Goal: Transaction & Acquisition: Book appointment/travel/reservation

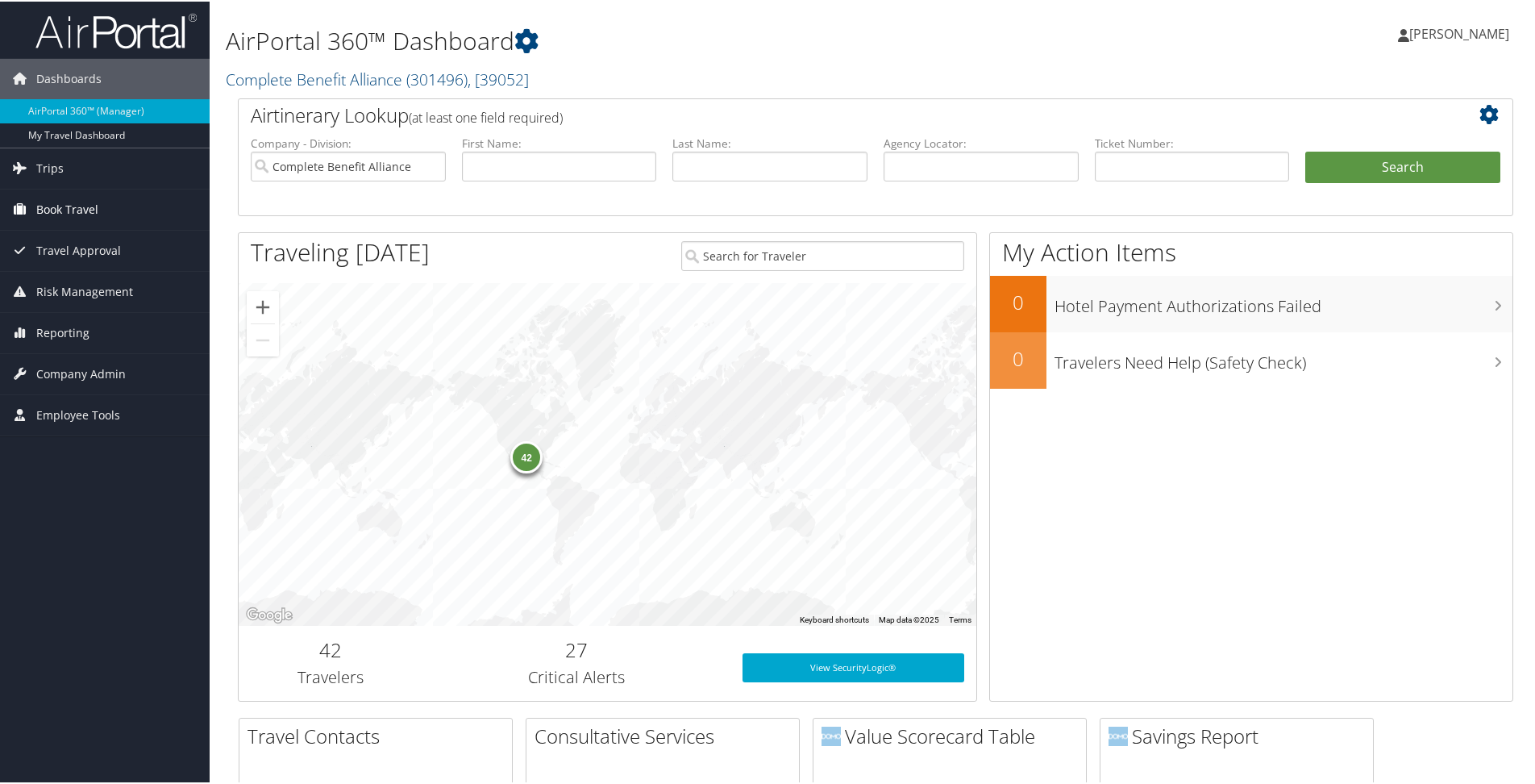
click at [88, 207] on span "Book Travel" at bounding box center [67, 208] width 62 height 41
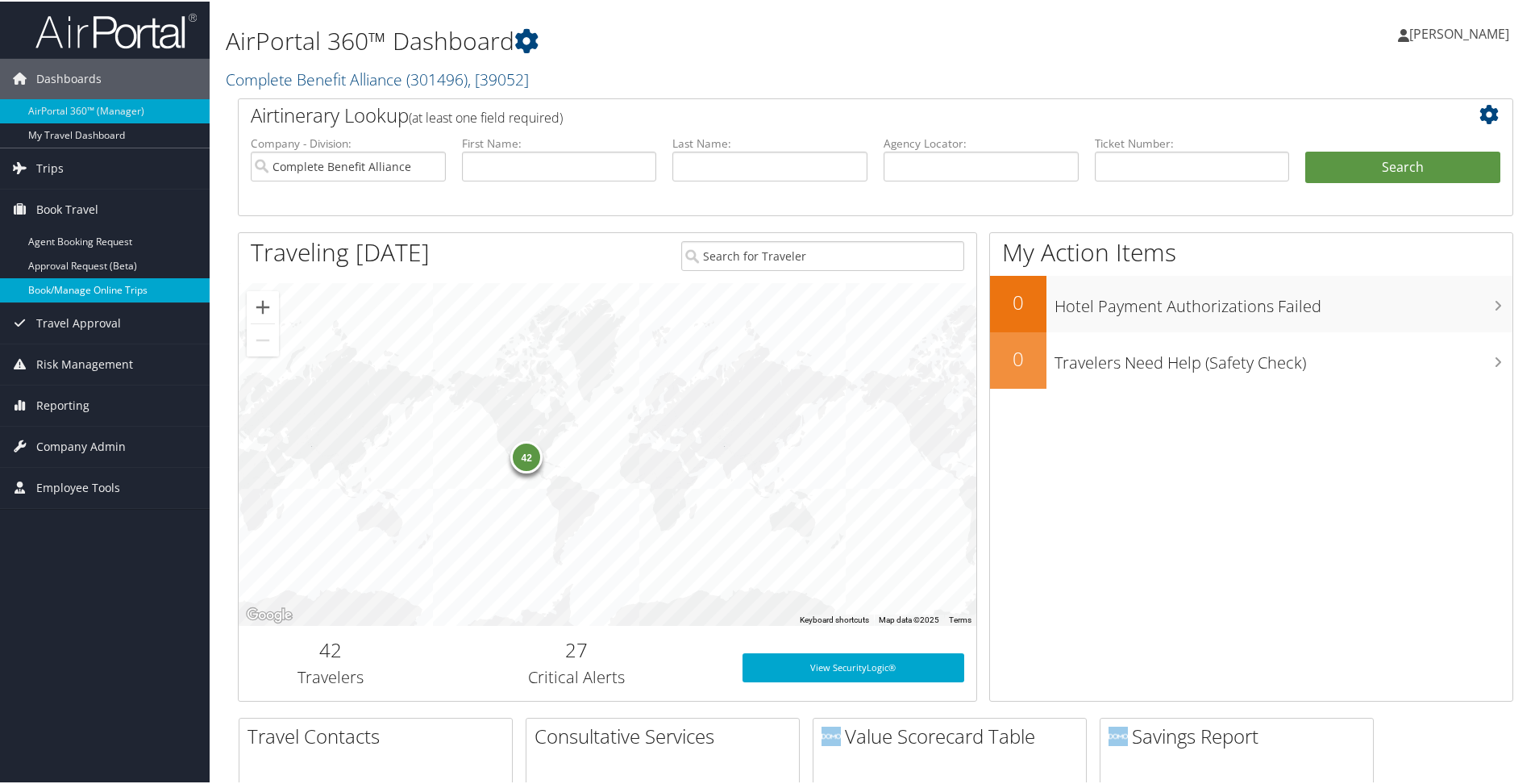
click at [89, 284] on link "Book/Manage Online Trips" at bounding box center [104, 288] width 210 height 24
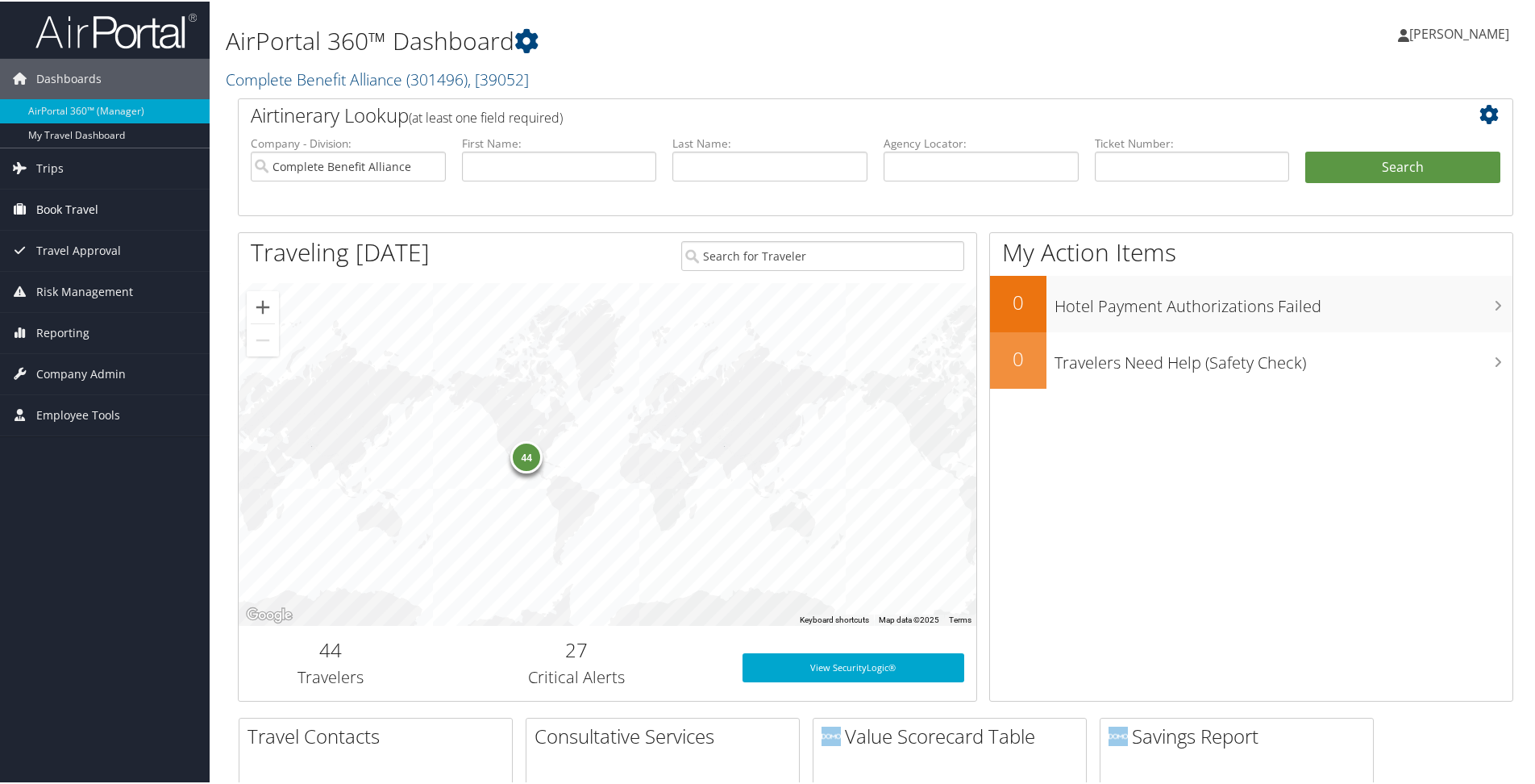
click at [100, 213] on link "Book Travel" at bounding box center [104, 208] width 210 height 41
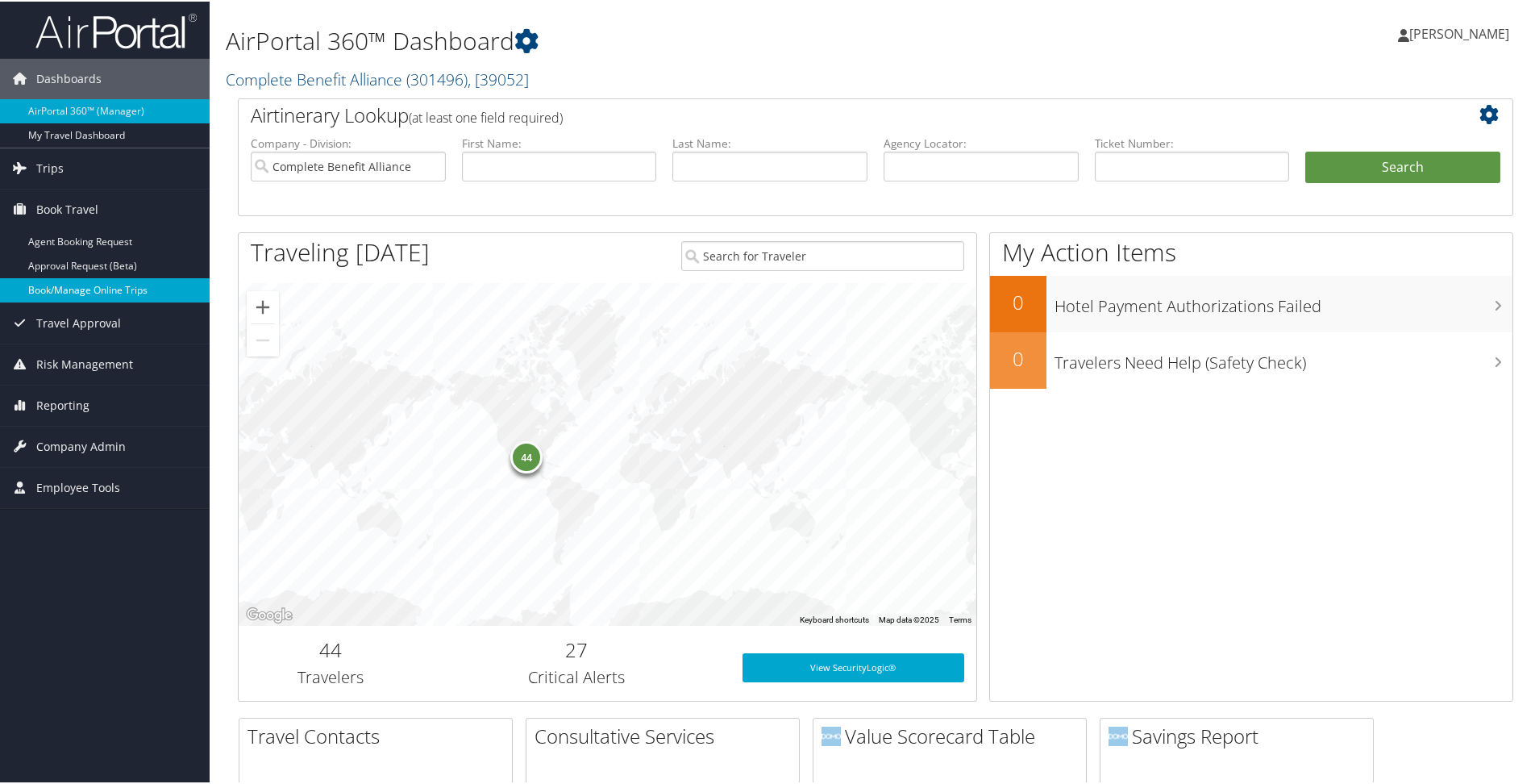
click at [102, 284] on link "Book/Manage Online Trips" at bounding box center [104, 288] width 210 height 24
